Goal: Navigation & Orientation: Find specific page/section

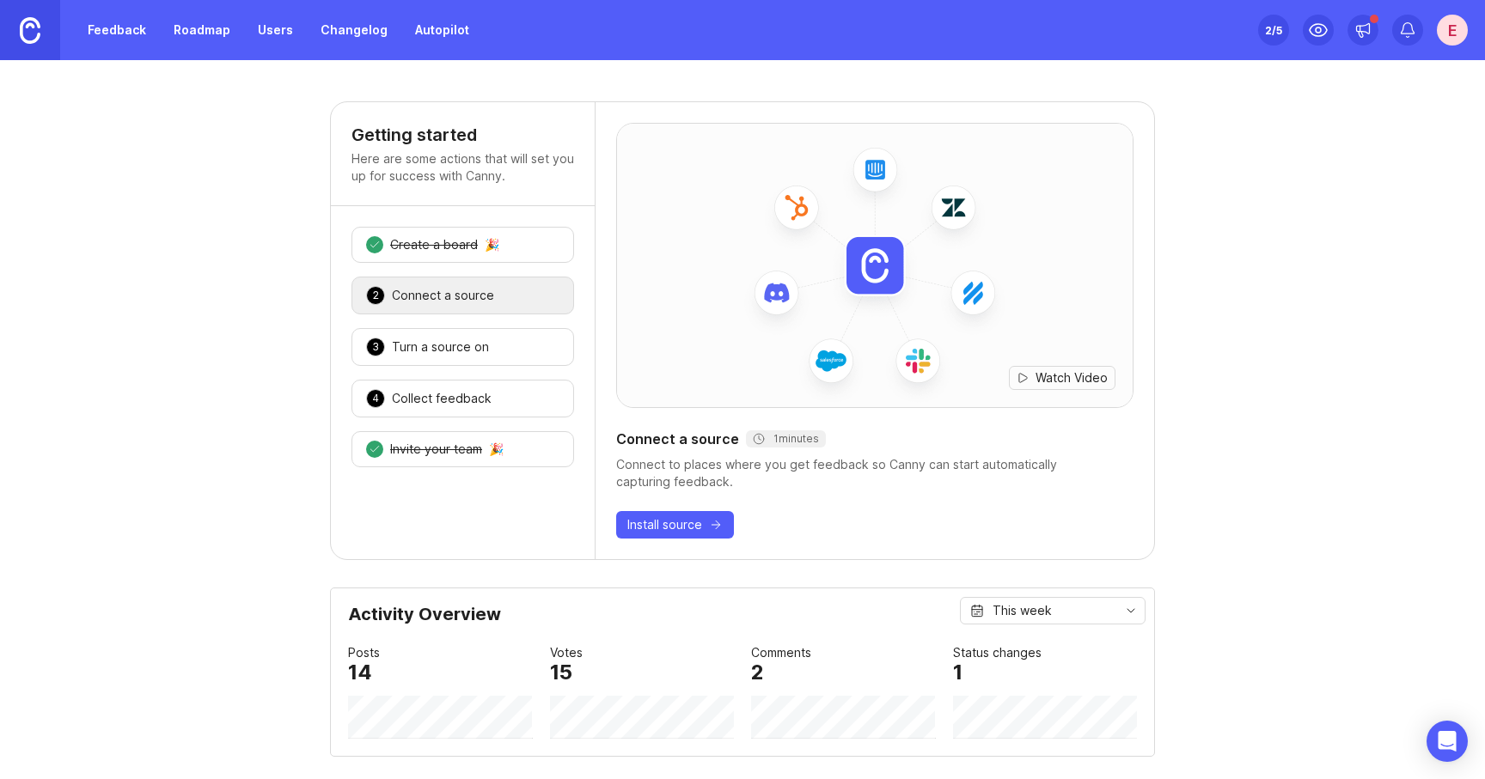
click at [444, 347] on div "Turn a source on" at bounding box center [440, 346] width 97 height 17
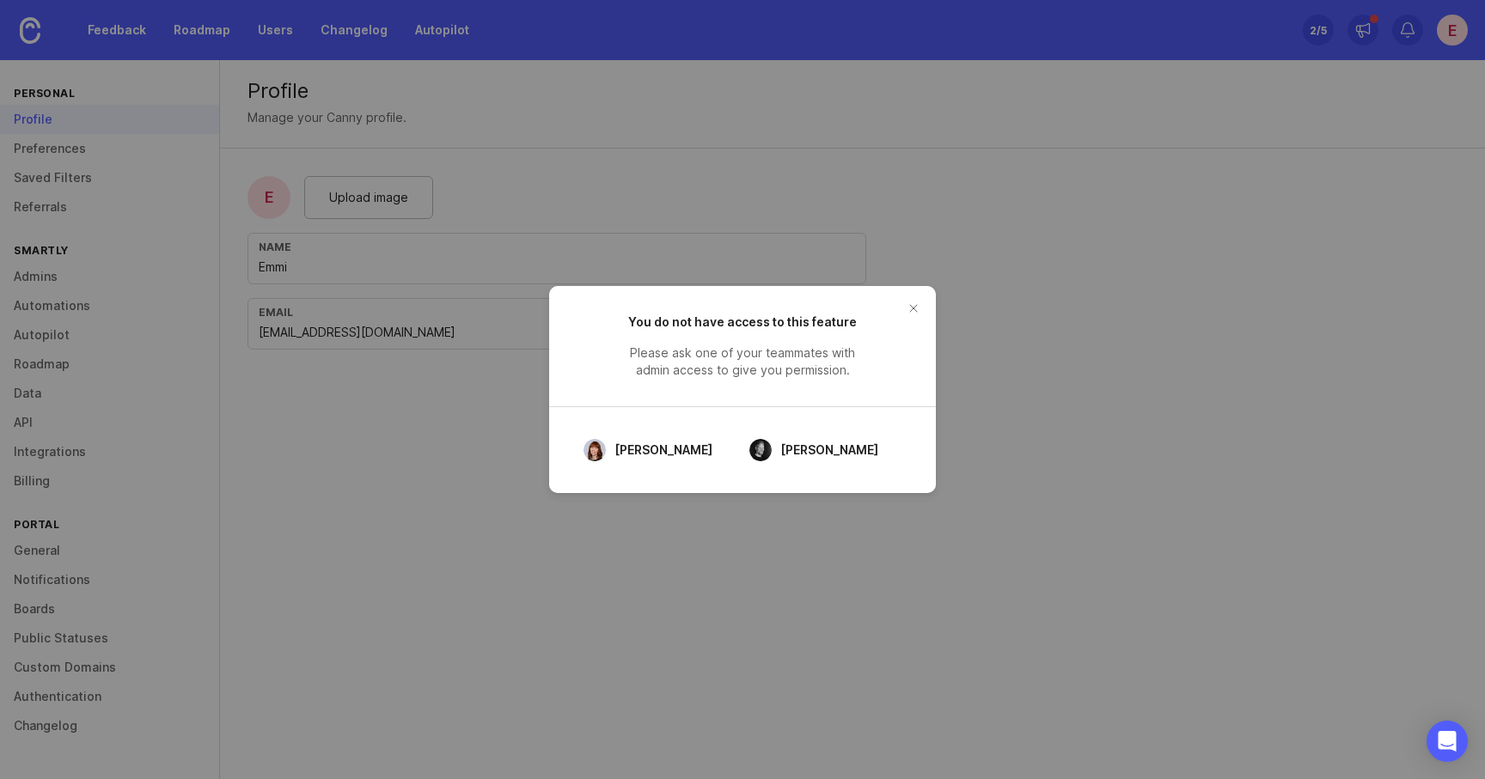
click at [922, 308] on button "close button" at bounding box center [912, 308] width 27 height 27
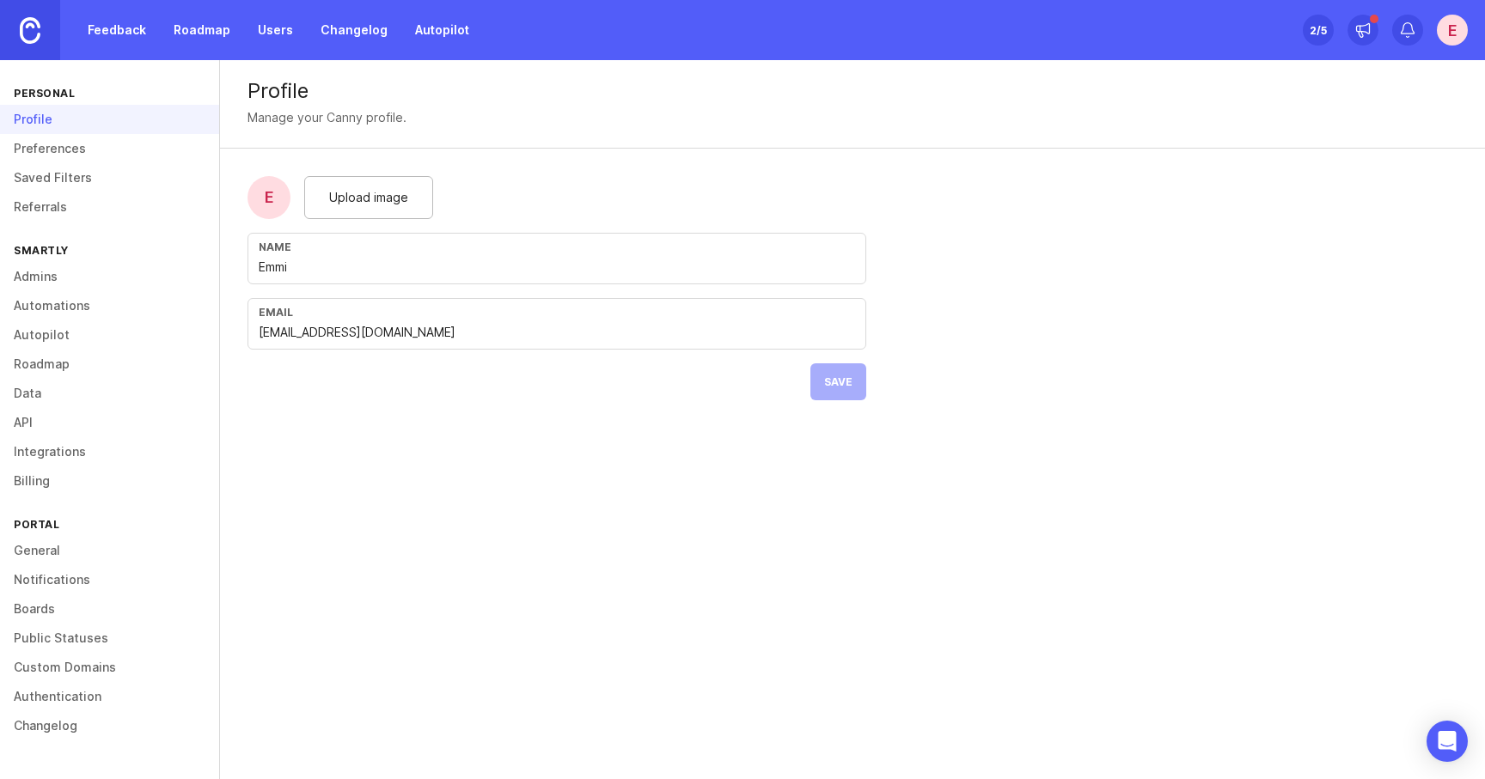
click at [113, 152] on link "Preferences" at bounding box center [109, 148] width 219 height 29
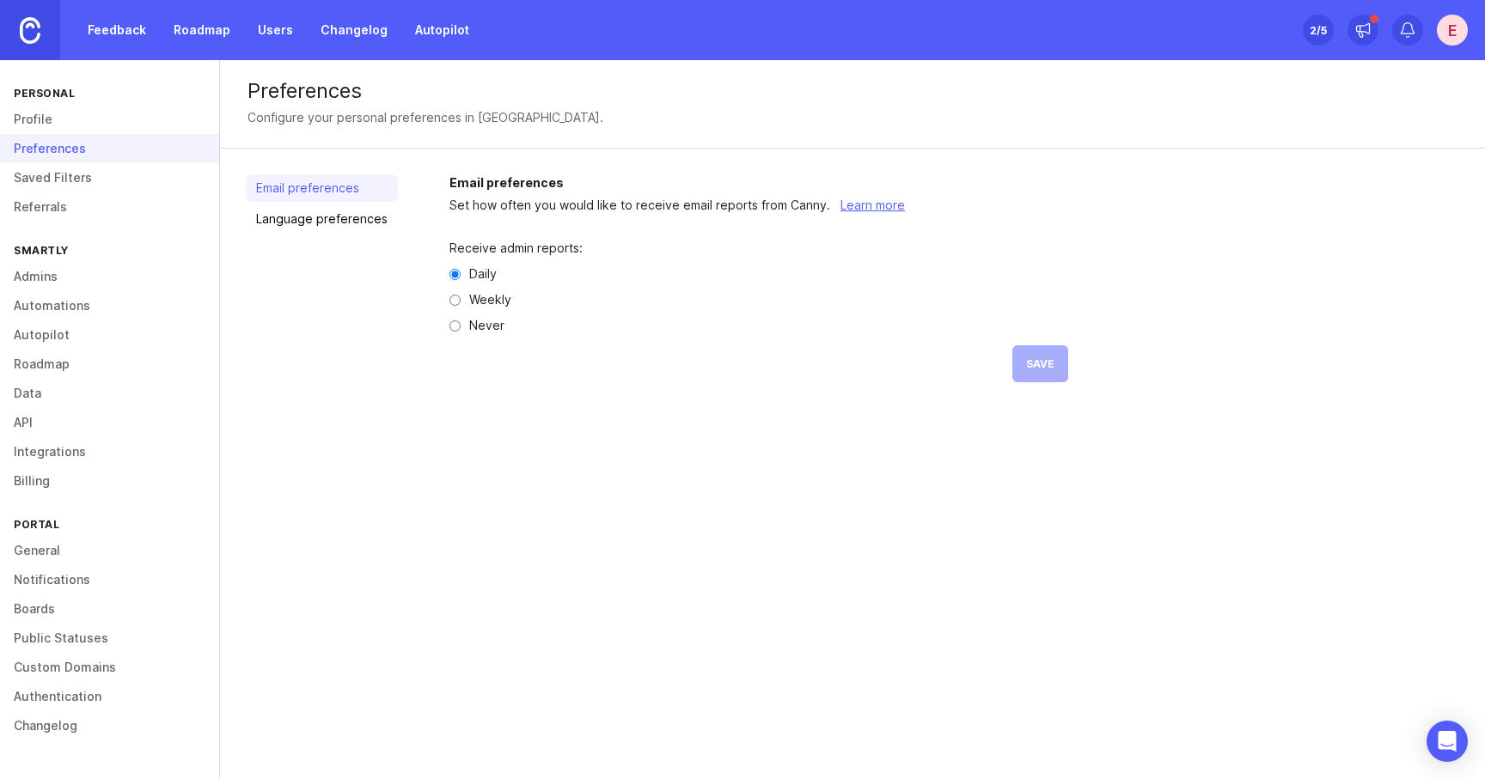
click at [107, 175] on link "Saved Filters" at bounding box center [109, 177] width 219 height 29
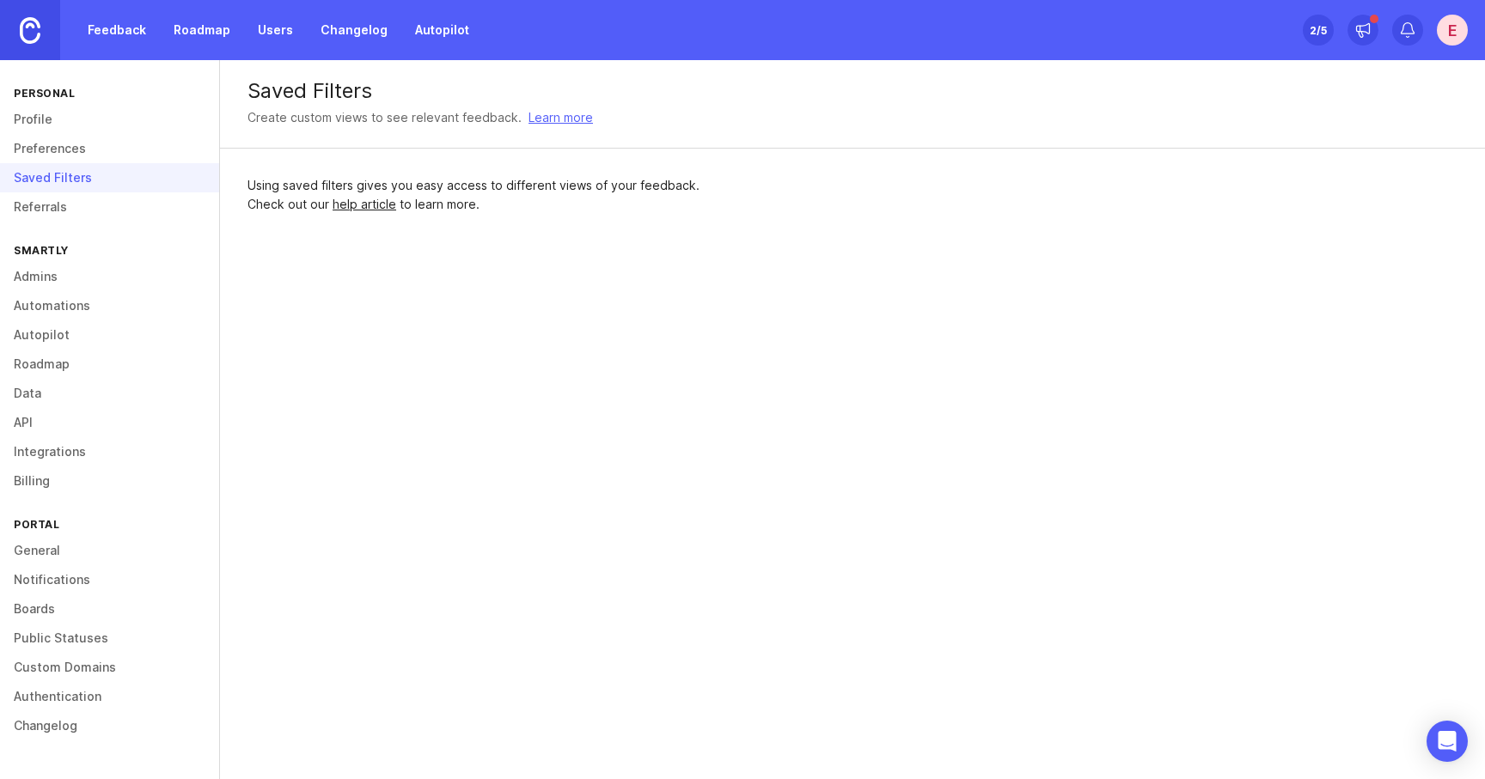
click at [108, 203] on link "Referrals" at bounding box center [109, 206] width 219 height 29
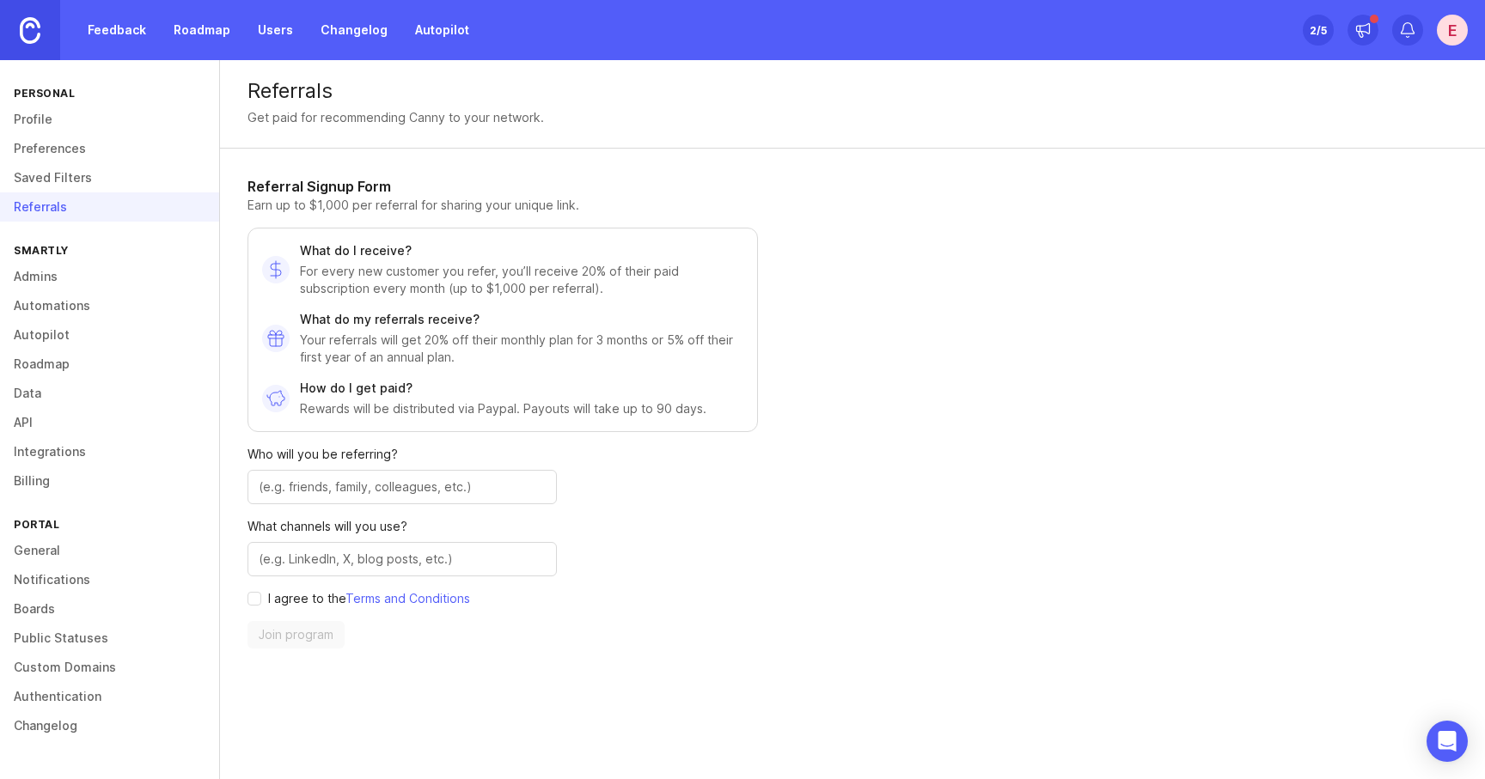
click at [103, 272] on link "Admins" at bounding box center [109, 276] width 219 height 29
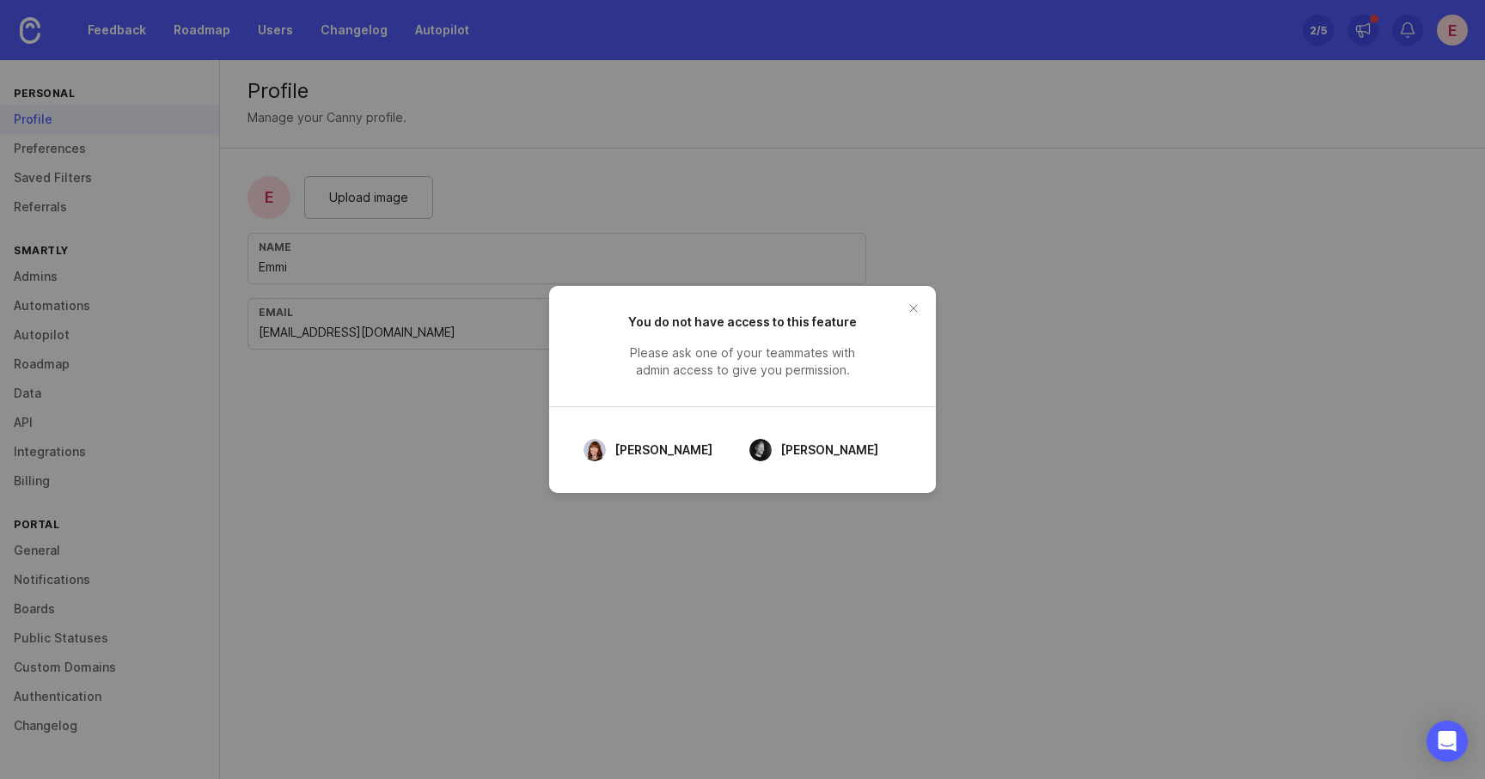
click at [910, 312] on button "close button" at bounding box center [912, 308] width 27 height 27
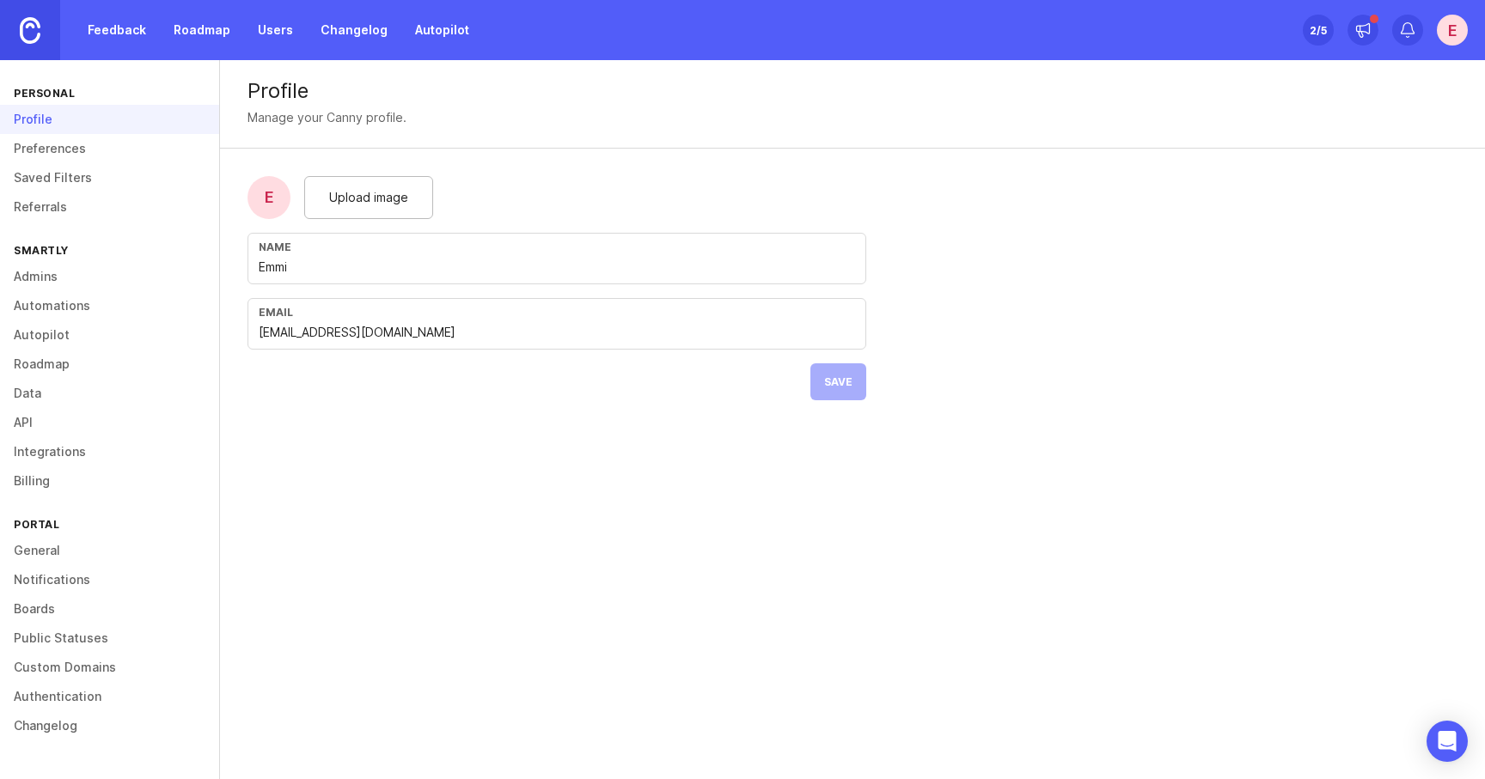
click at [37, 24] on img at bounding box center [30, 30] width 21 height 27
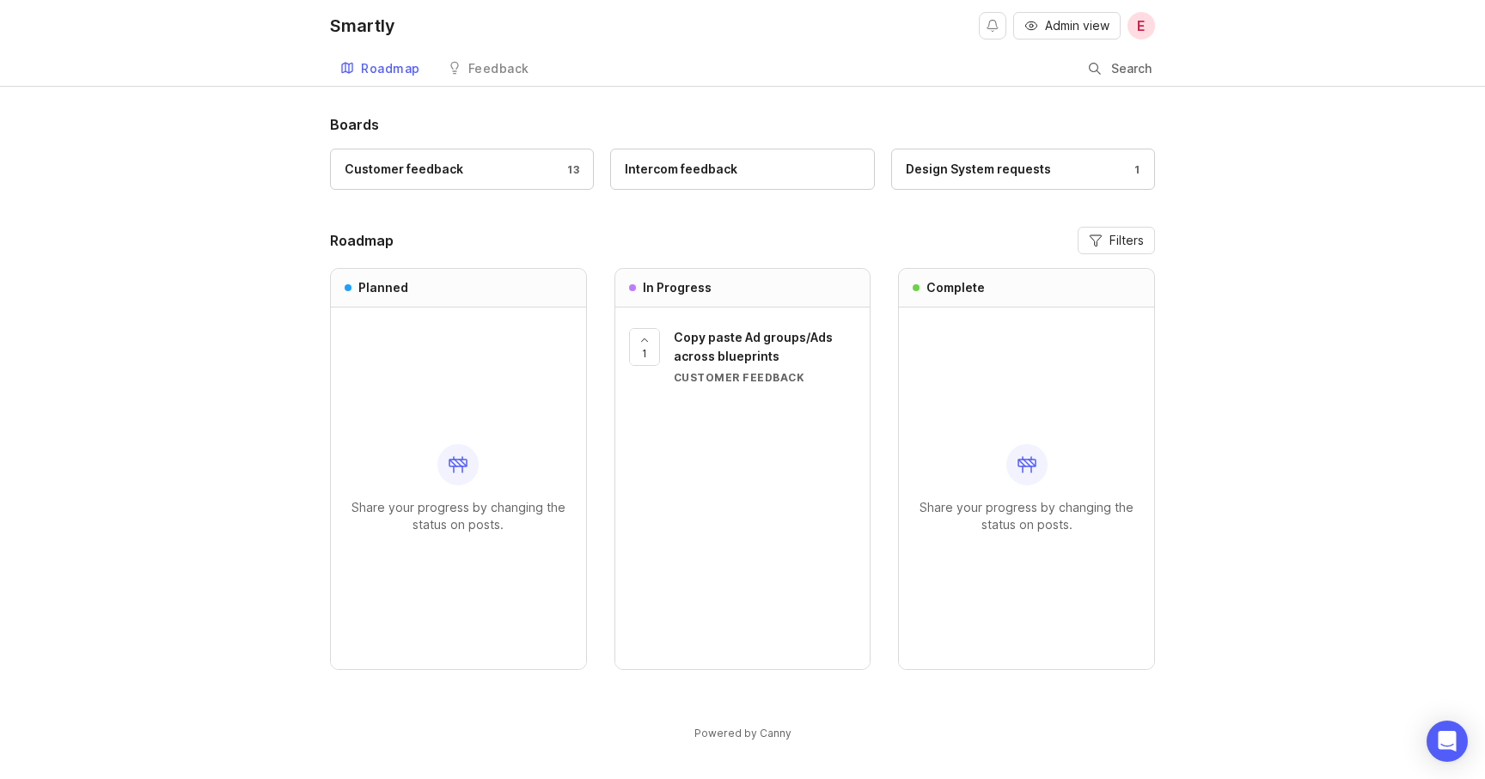
click at [526, 67] on link "Feedback" at bounding box center [488, 69] width 102 height 35
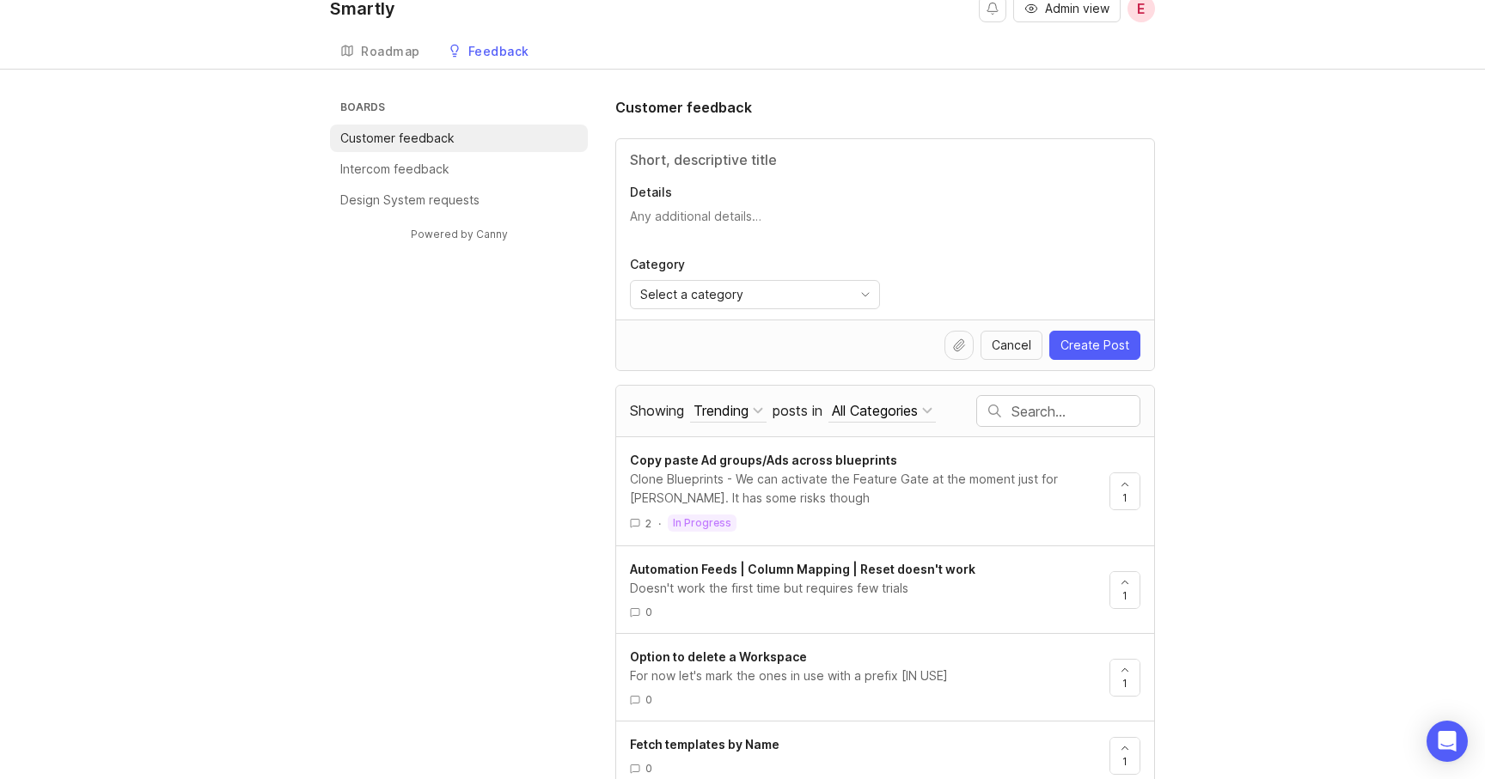
scroll to position [18, 0]
click at [476, 194] on p "Design System requests" at bounding box center [409, 199] width 139 height 17
